Goal: Task Accomplishment & Management: Use online tool/utility

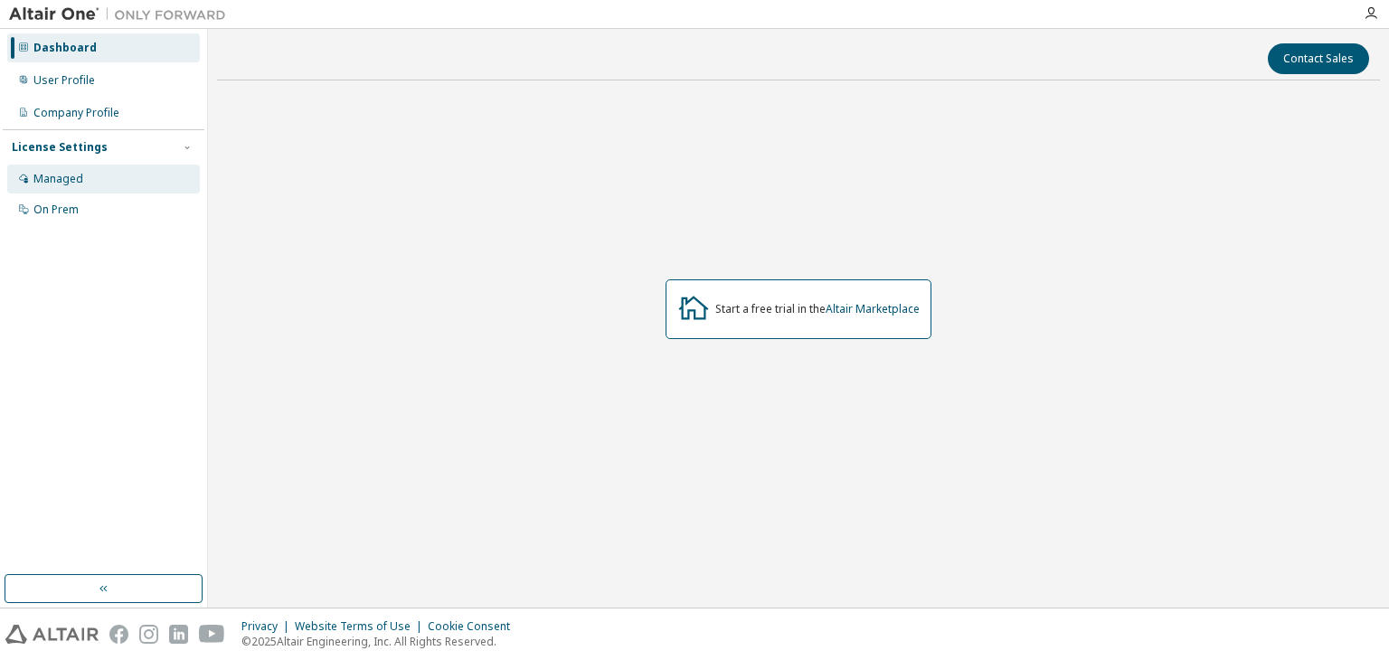
click at [122, 178] on div "Managed" at bounding box center [103, 179] width 193 height 29
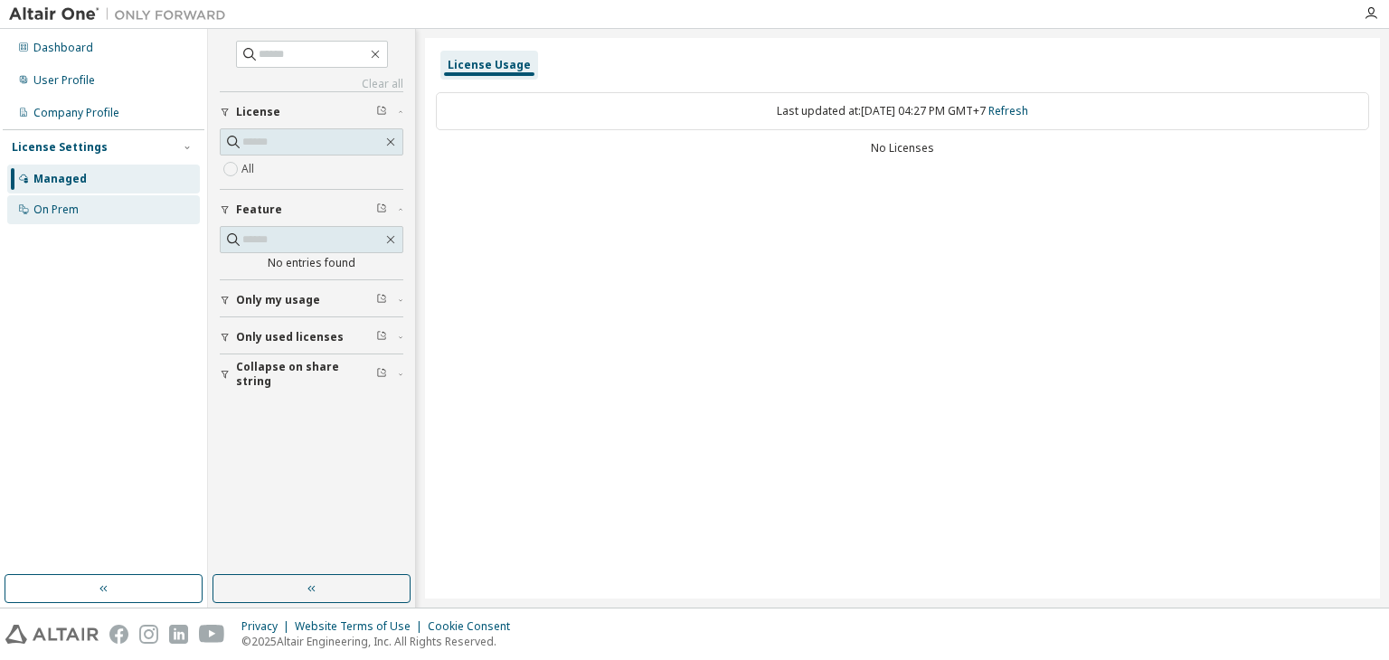
click at [130, 221] on div "On Prem" at bounding box center [103, 209] width 193 height 29
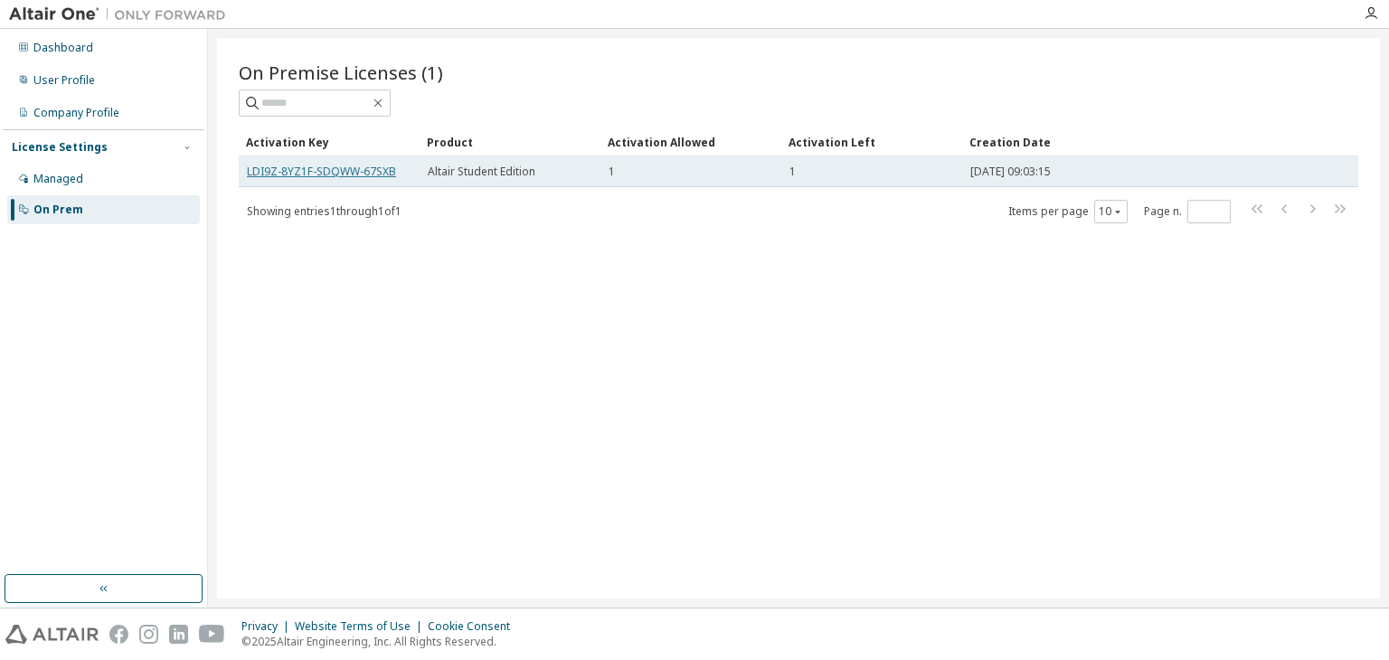
click at [288, 174] on link "LDI9Z-8YZ1F-SDQWW-67SXB" at bounding box center [321, 171] width 149 height 15
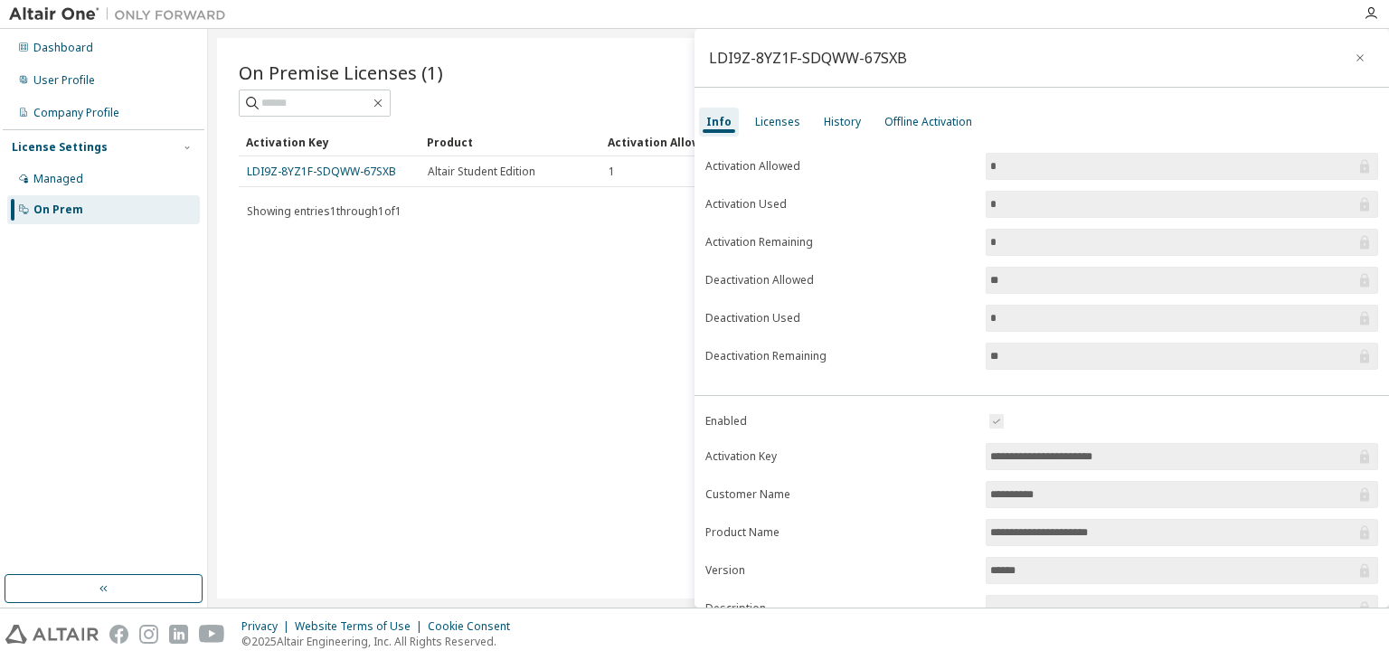
click at [1023, 171] on input "*" at bounding box center [1172, 166] width 365 height 18
click at [796, 119] on div "Licenses" at bounding box center [778, 122] width 60 height 29
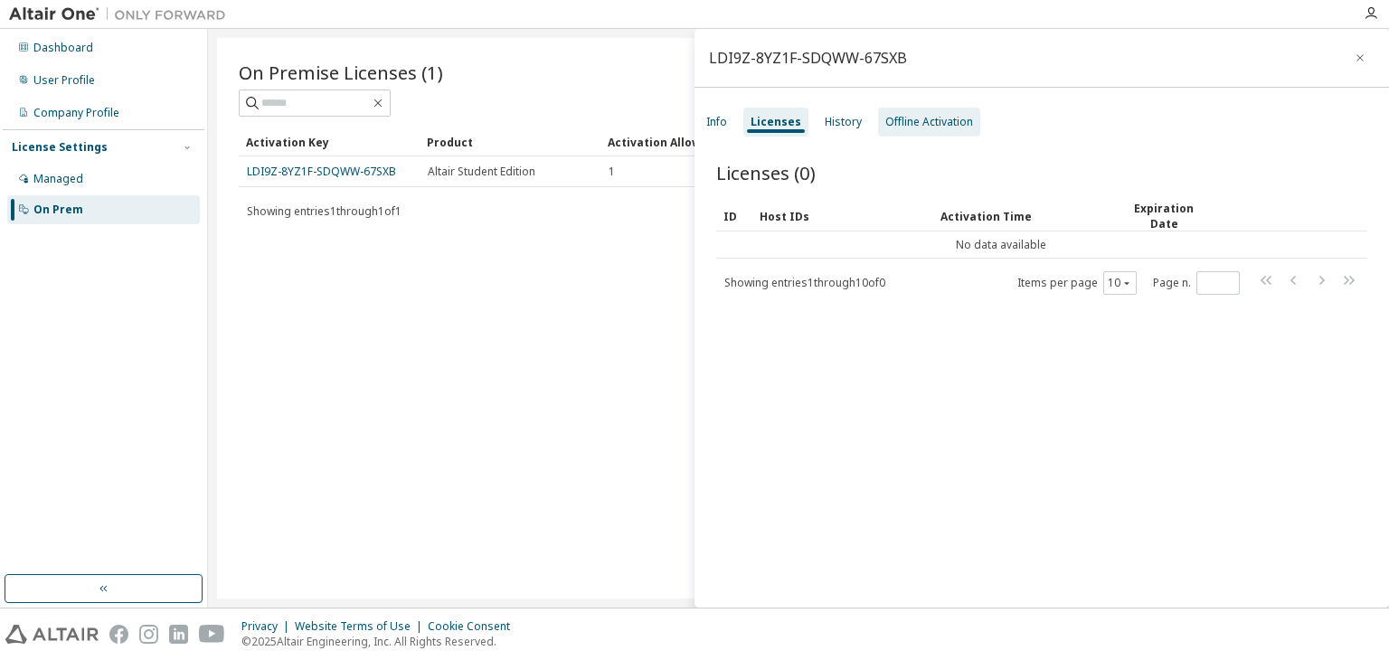
click at [892, 127] on div "Offline Activation" at bounding box center [929, 122] width 88 height 14
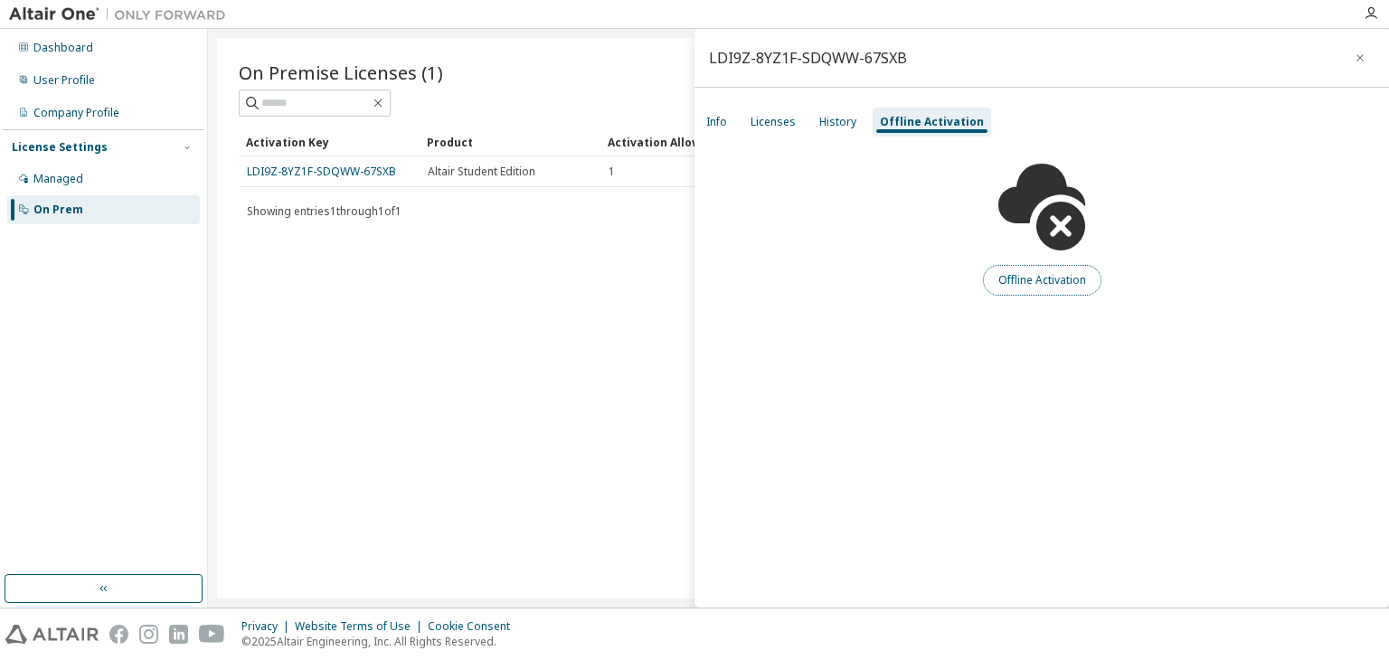
click at [1040, 273] on button "Offline Activation" at bounding box center [1042, 280] width 118 height 31
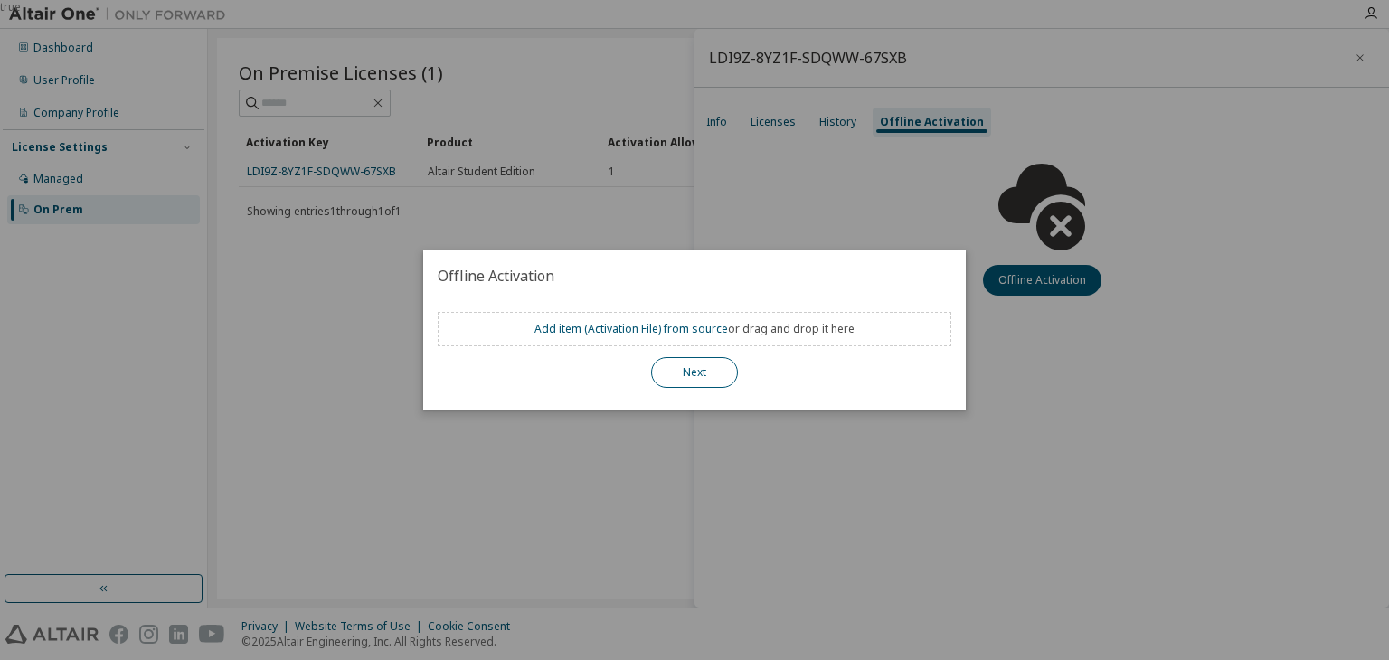
click at [696, 380] on button "Next" at bounding box center [694, 372] width 87 height 31
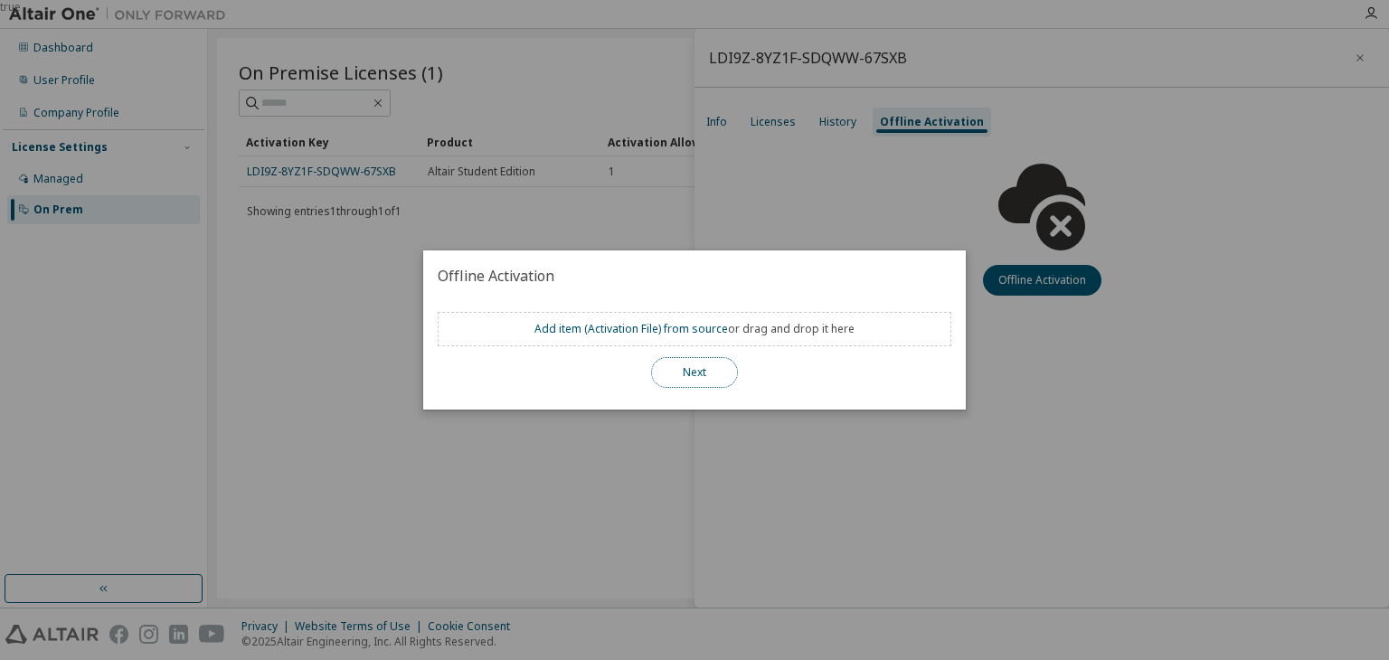
click at [696, 380] on button "Next" at bounding box center [694, 372] width 87 height 31
drag, startPoint x: 696, startPoint y: 380, endPoint x: 611, endPoint y: 329, distance: 98.9
click at [611, 329] on div "Add item ( Activation File ) from source or drag and drop it here Next" at bounding box center [694, 350] width 513 height 76
click at [611, 329] on link "Add item ( Activation File ) from source" at bounding box center [630, 328] width 193 height 15
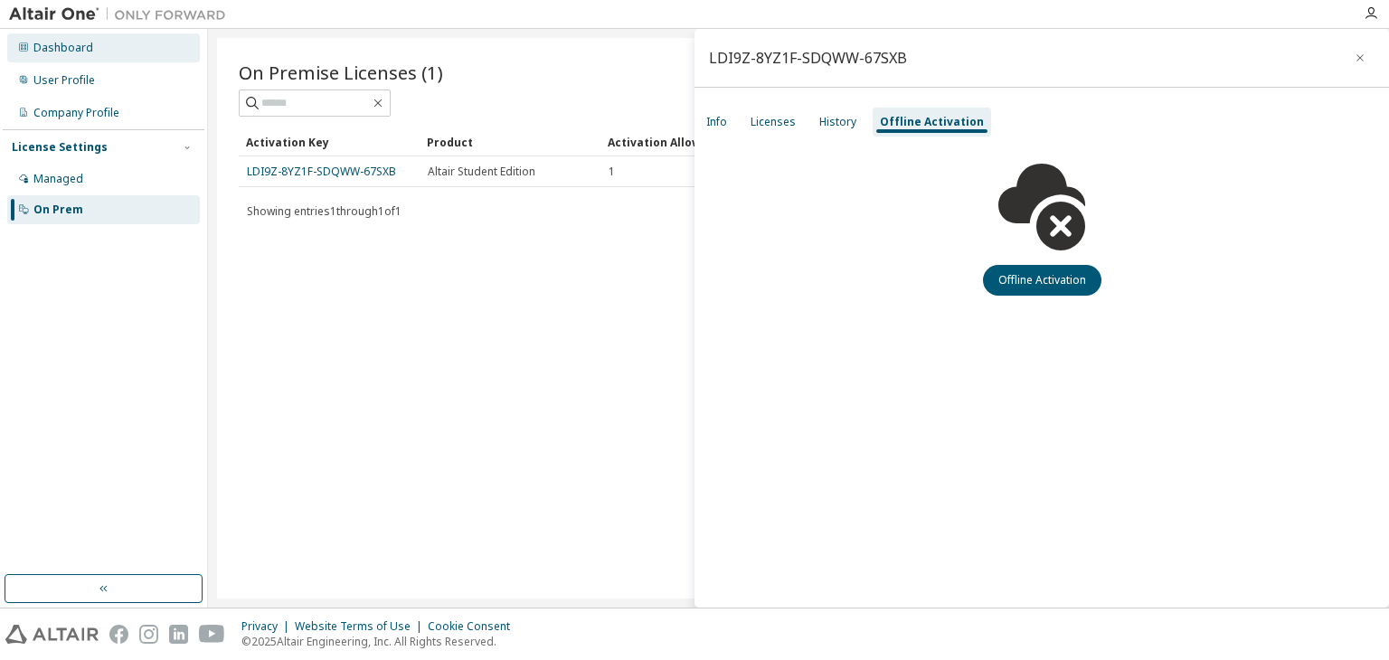
click at [75, 55] on div "Dashboard" at bounding box center [103, 47] width 193 height 29
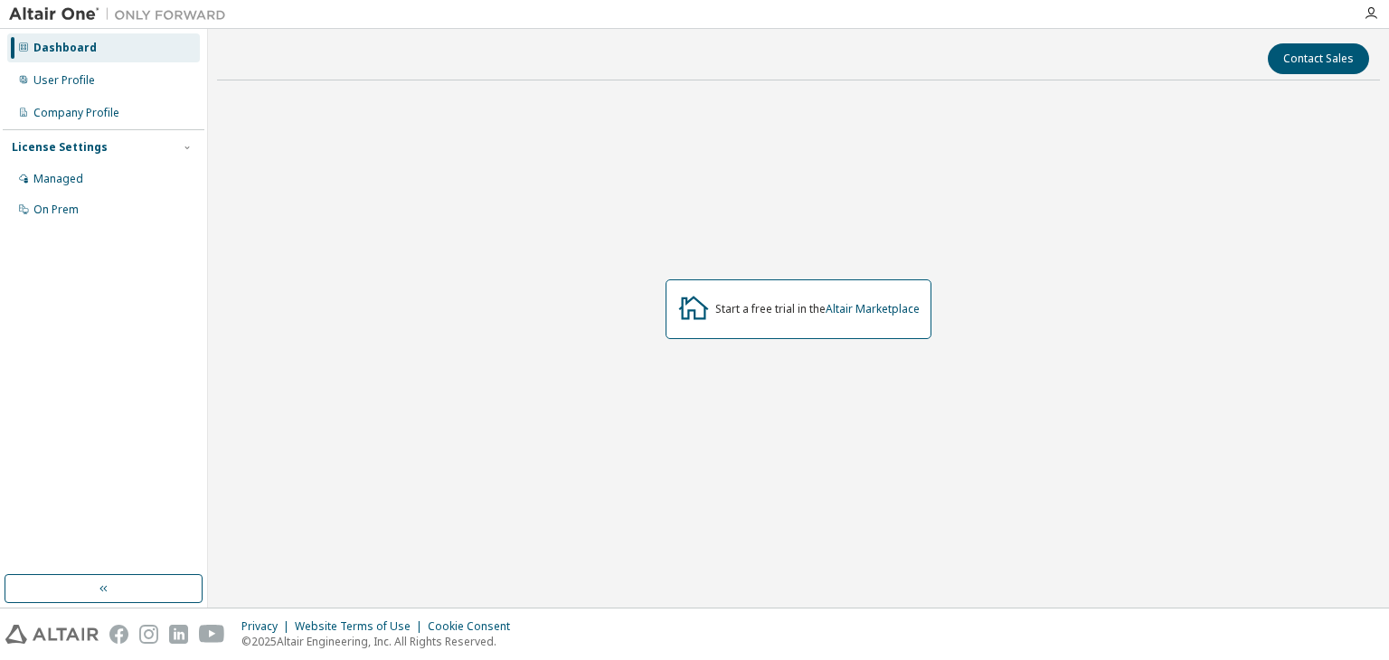
click at [770, 326] on div "Start a free trial in the Altair Marketplace" at bounding box center [798, 309] width 266 height 60
click at [746, 308] on div "Start a free trial in the Altair Marketplace" at bounding box center [817, 309] width 204 height 14
click at [845, 308] on link "Altair Marketplace" at bounding box center [872, 308] width 94 height 15
